Goal: Information Seeking & Learning: Find specific fact

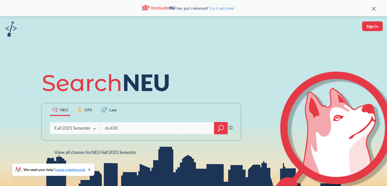
type input "ds 4300"
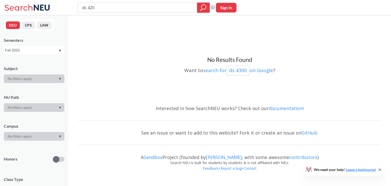
type input "ds 4200"
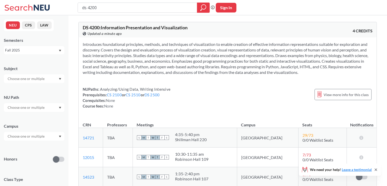
click at [121, 4] on input "ds 4200" at bounding box center [138, 7] width 112 height 9
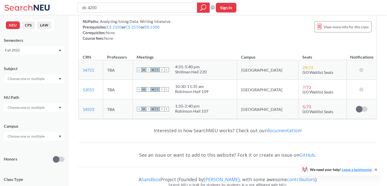
scroll to position [69, 0]
